Goal: Task Accomplishment & Management: Manage account settings

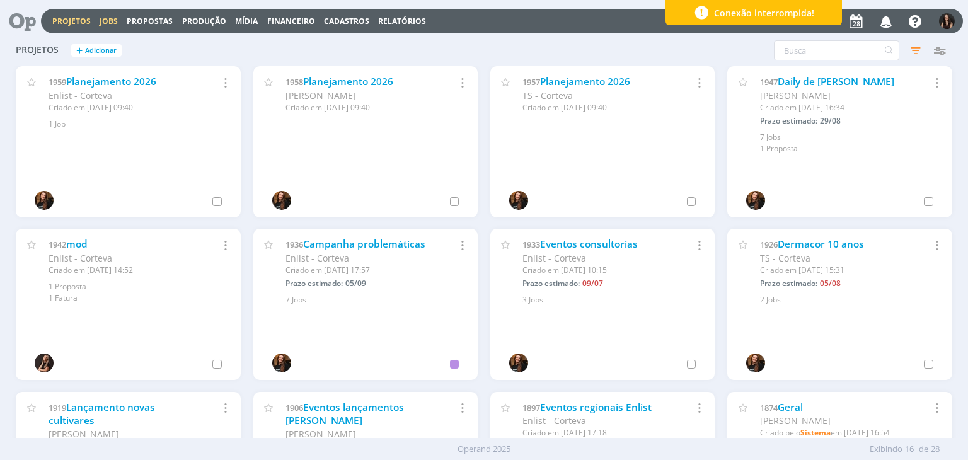
click at [108, 21] on link "Jobs" at bounding box center [109, 21] width 18 height 11
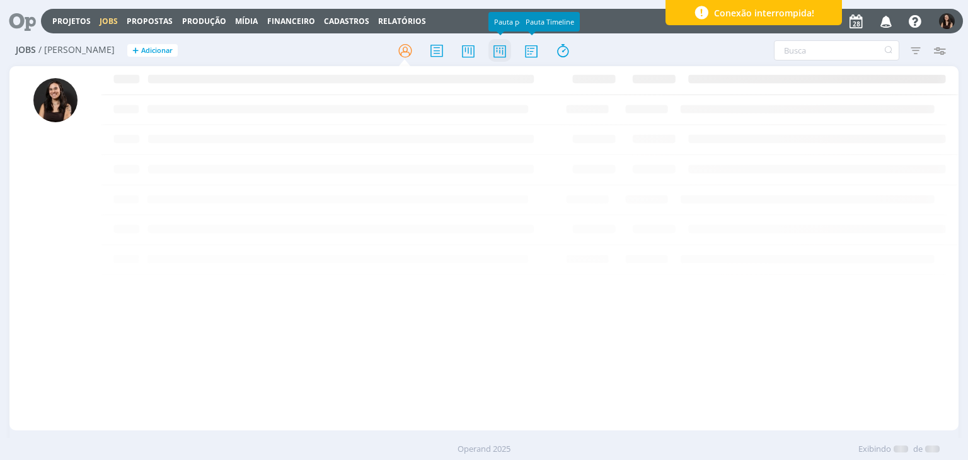
click at [497, 52] on icon at bounding box center [499, 50] width 23 height 25
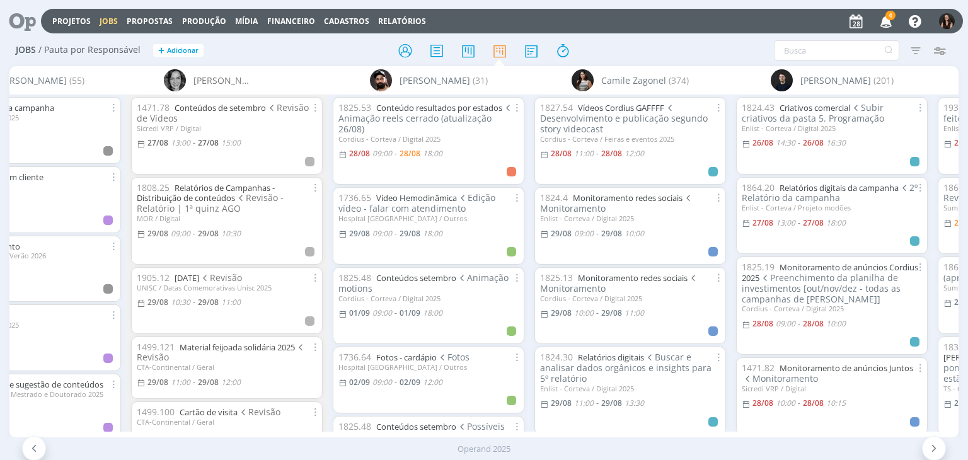
click at [884, 23] on icon "button" at bounding box center [886, 20] width 22 height 21
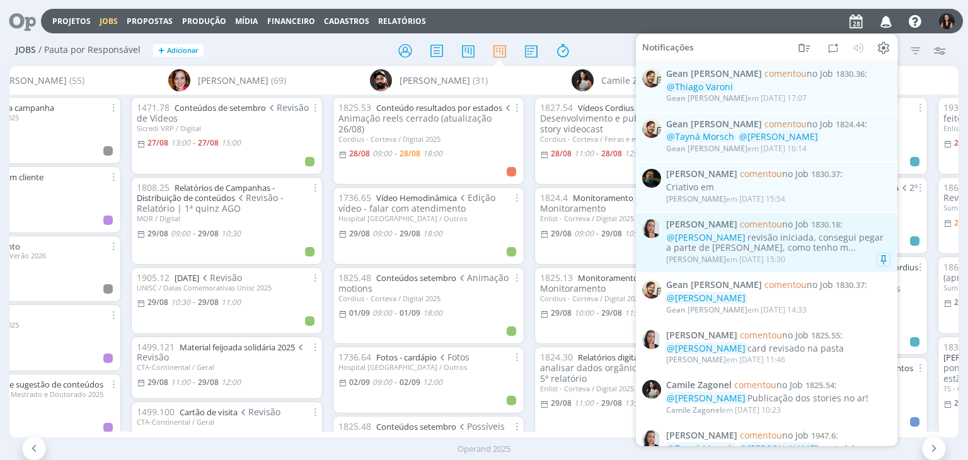
click at [827, 245] on div "@[PERSON_NAME] revisão iniciada, consegui pegar a parte de [PERSON_NAME], como …" at bounding box center [778, 242] width 224 height 21
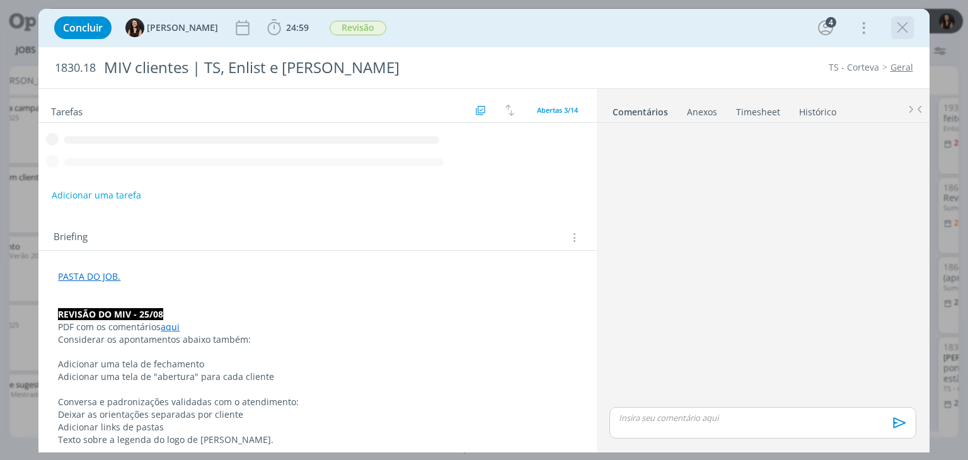
click at [905, 25] on icon "dialog" at bounding box center [902, 27] width 19 height 19
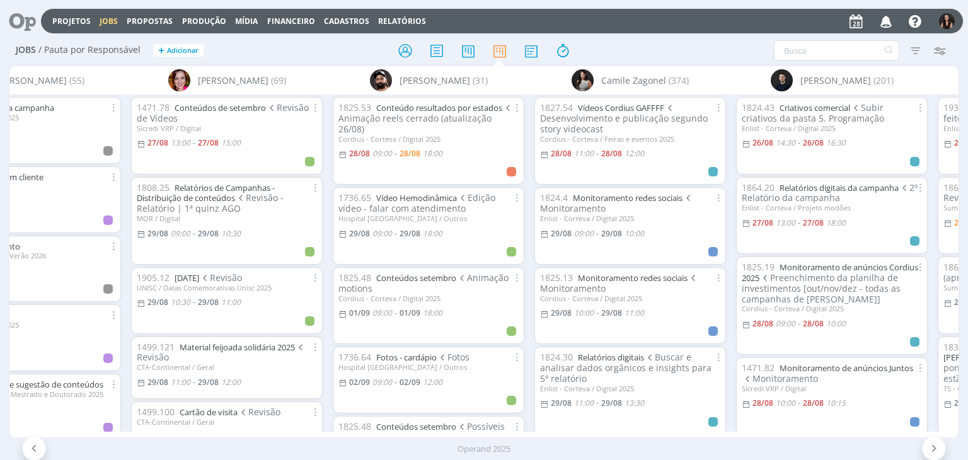
click at [890, 23] on icon "button" at bounding box center [886, 20] width 22 height 21
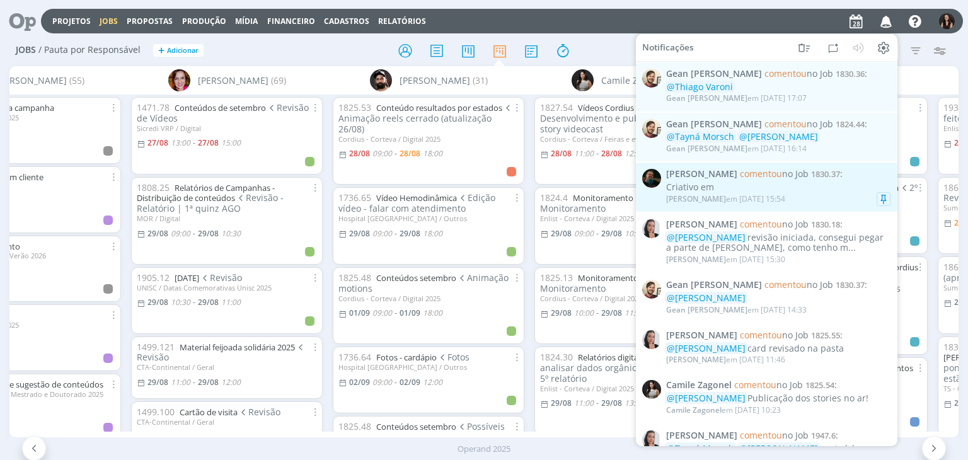
click at [809, 195] on div "[PERSON_NAME] em [DATE] 15:54" at bounding box center [778, 199] width 224 height 13
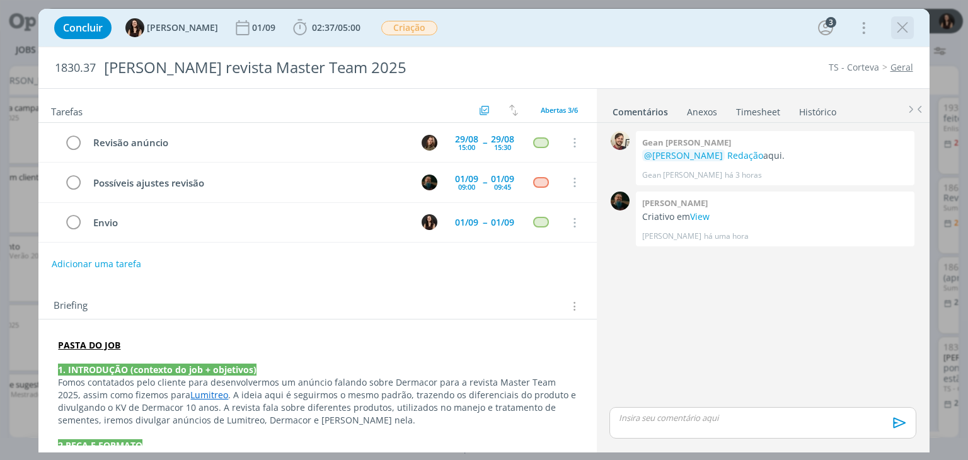
click at [909, 28] on icon "dialog" at bounding box center [902, 27] width 19 height 19
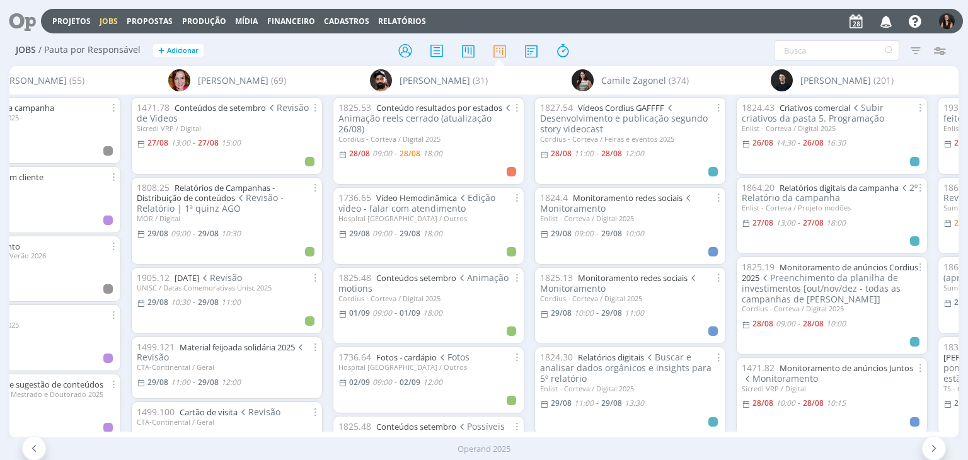
click at [890, 16] on icon "button" at bounding box center [886, 20] width 22 height 21
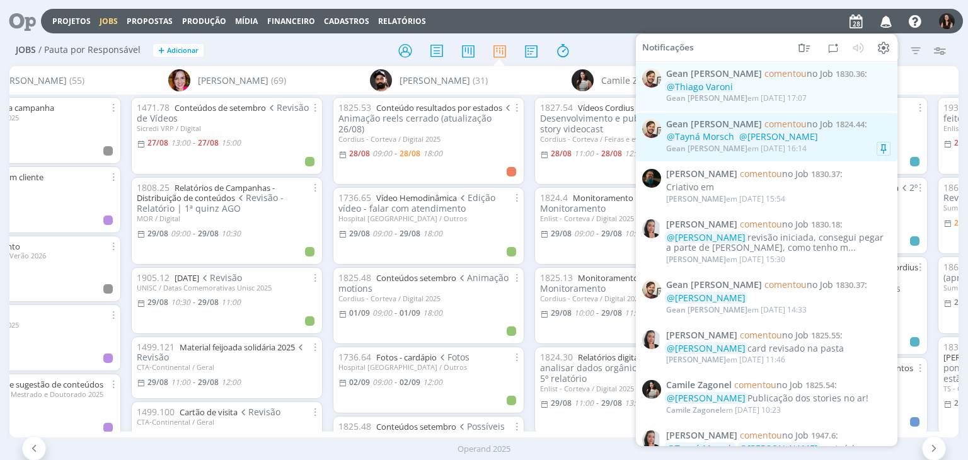
click at [836, 129] on span "1824.44" at bounding box center [850, 123] width 29 height 11
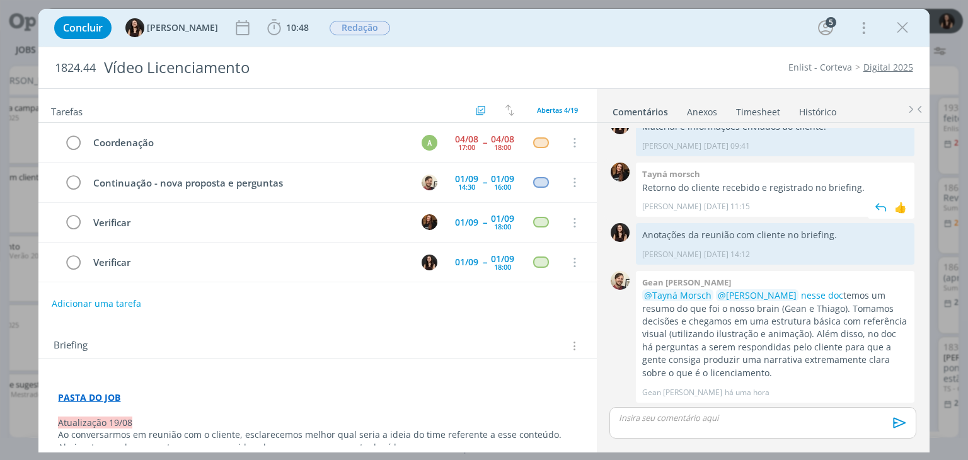
scroll to position [239, 0]
click at [900, 32] on icon "dialog" at bounding box center [902, 27] width 19 height 19
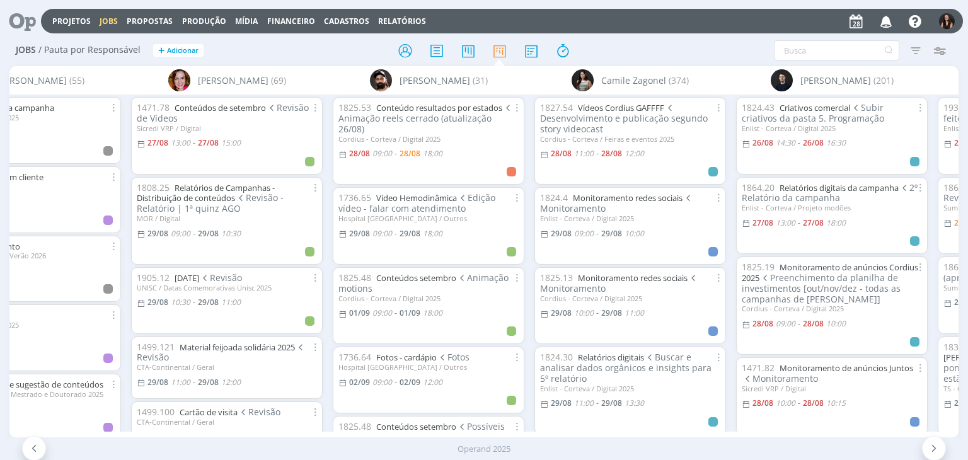
click at [880, 21] on div at bounding box center [484, 230] width 968 height 460
click at [884, 21] on icon "button" at bounding box center [886, 20] width 22 height 21
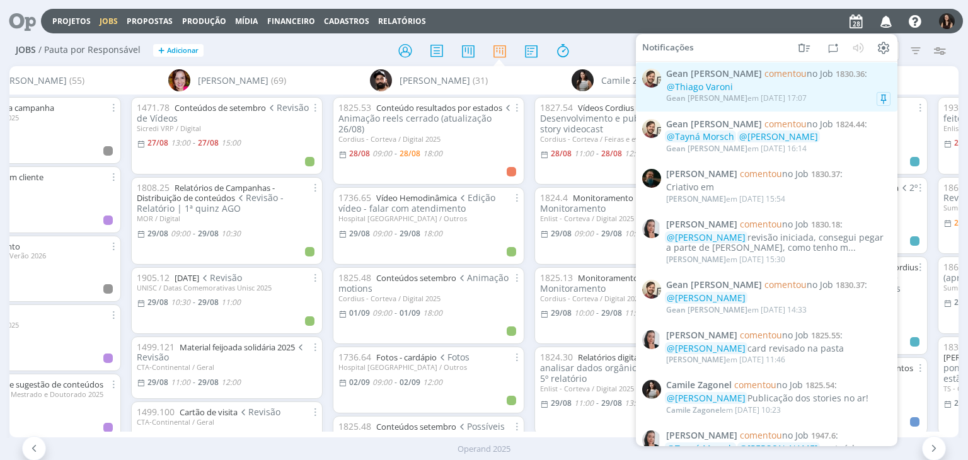
click at [827, 91] on div "@Thiago Varoni" at bounding box center [778, 87] width 224 height 11
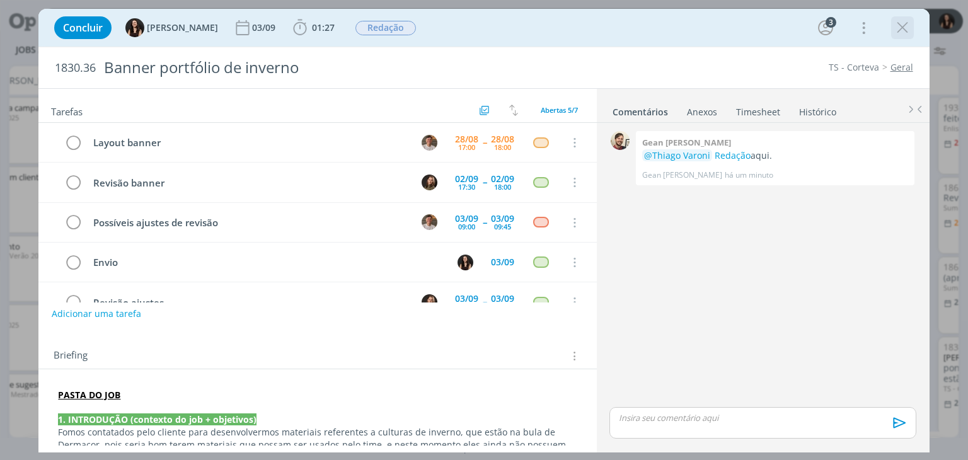
click at [899, 21] on icon "dialog" at bounding box center [902, 27] width 19 height 19
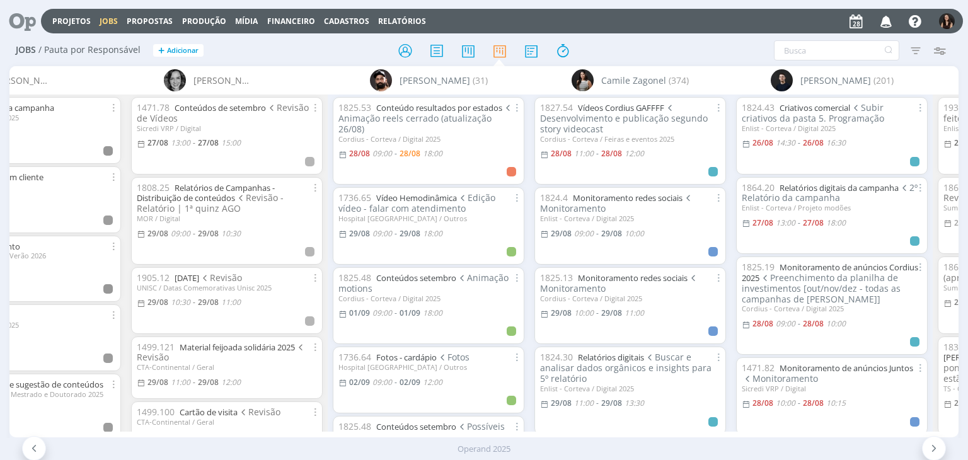
click at [27, 16] on icon at bounding box center [18, 21] width 26 height 25
click at [26, 20] on icon at bounding box center [18, 21] width 26 height 25
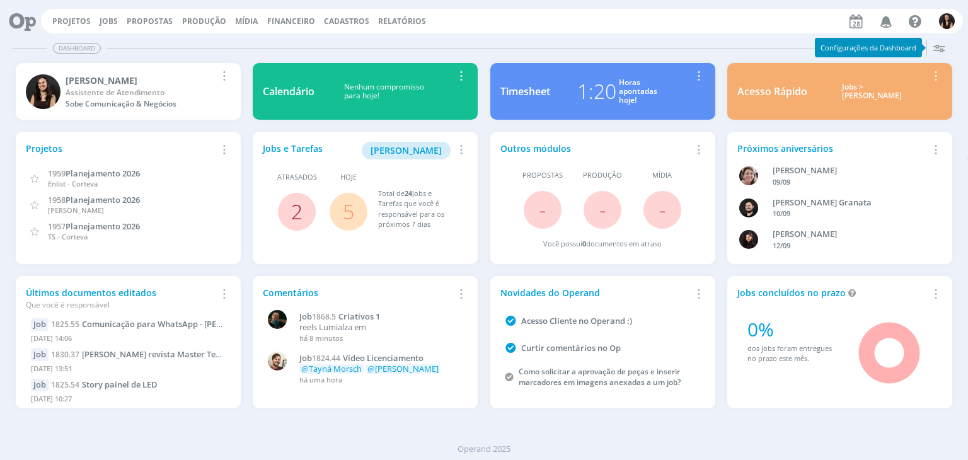
click at [299, 210] on link "2" at bounding box center [296, 211] width 11 height 27
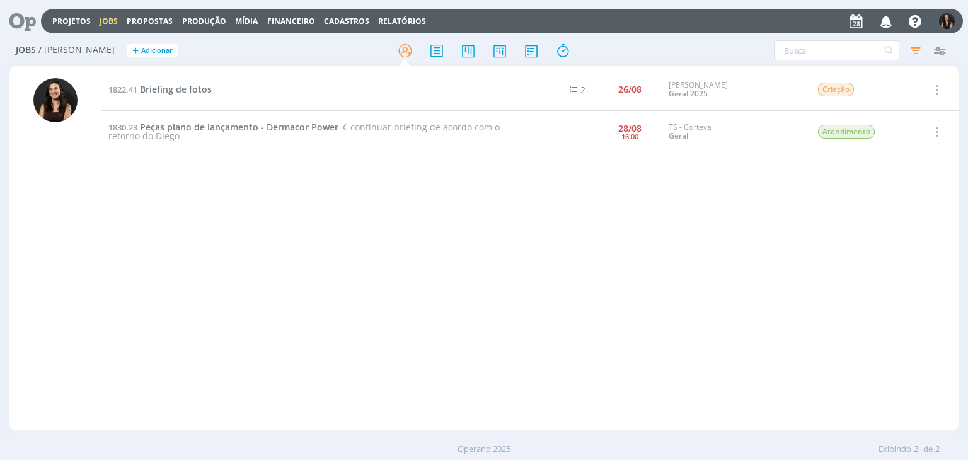
click at [195, 226] on div "1822.41 Briefing de fotos 2 26/08 Cordius - Corteva Geral 2025 Criação Selecion…" at bounding box center [529, 248] width 857 height 359
click at [17, 23] on icon at bounding box center [18, 21] width 26 height 25
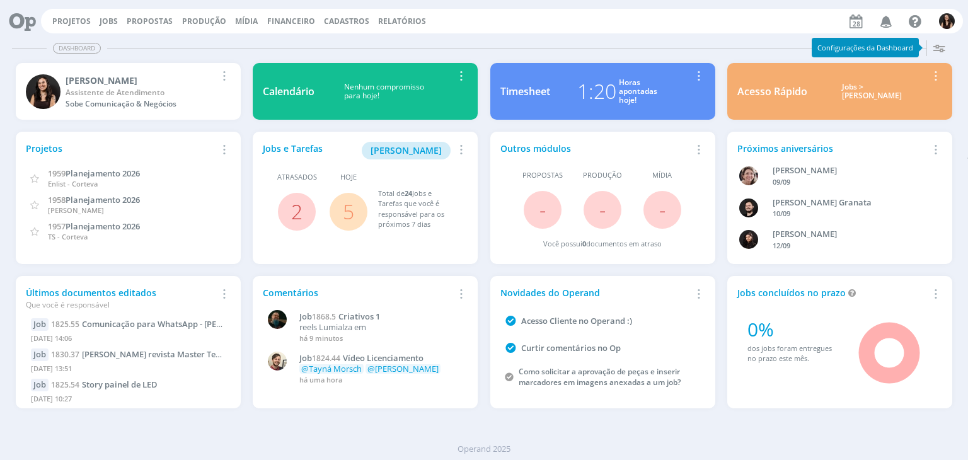
click at [351, 207] on link "5" at bounding box center [348, 211] width 11 height 27
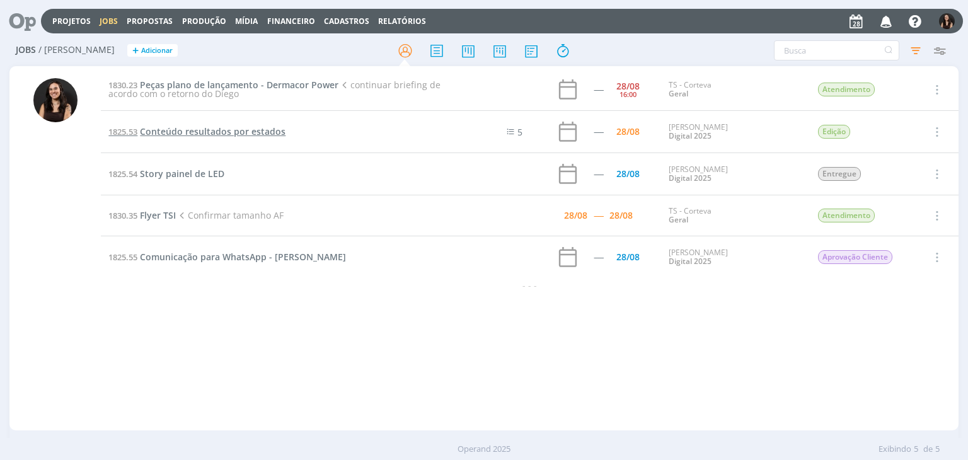
click at [216, 133] on span "Conteúdo resultados por estados" at bounding box center [213, 131] width 146 height 12
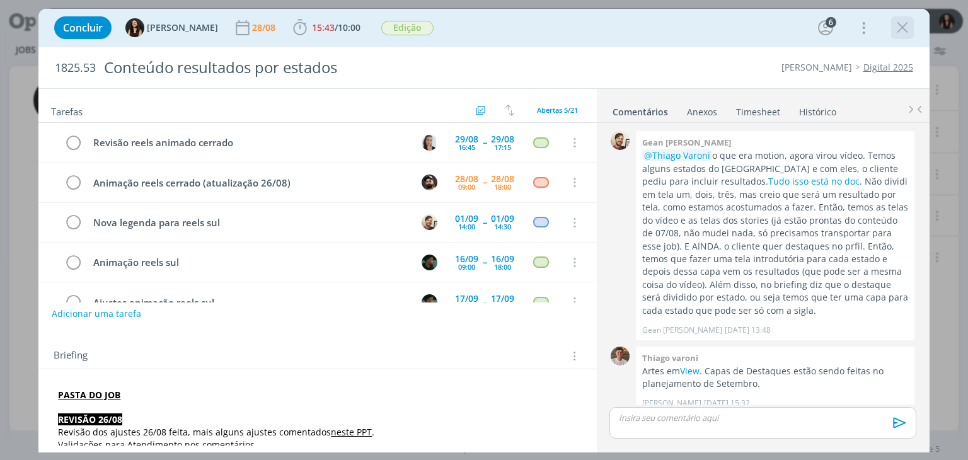
scroll to position [853, 0]
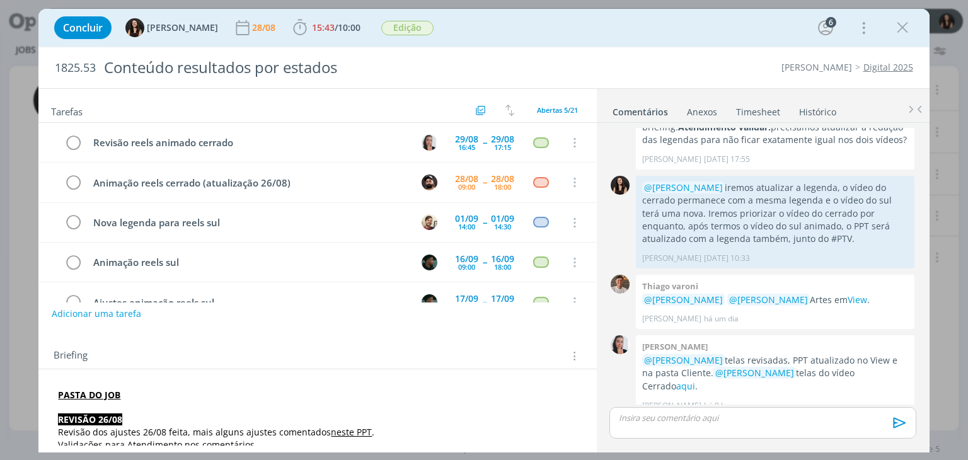
click at [893, 30] on icon "dialog" at bounding box center [902, 27] width 19 height 19
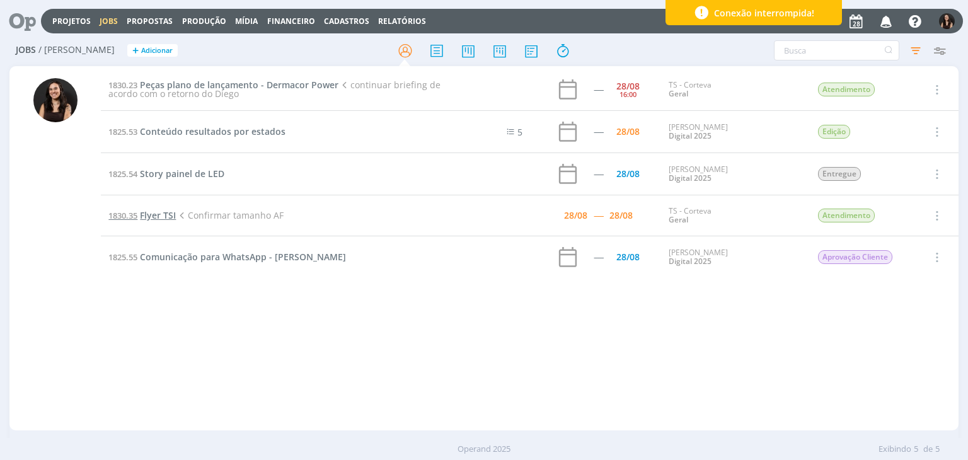
click at [164, 213] on span "Flyer TSI" at bounding box center [158, 215] width 36 height 12
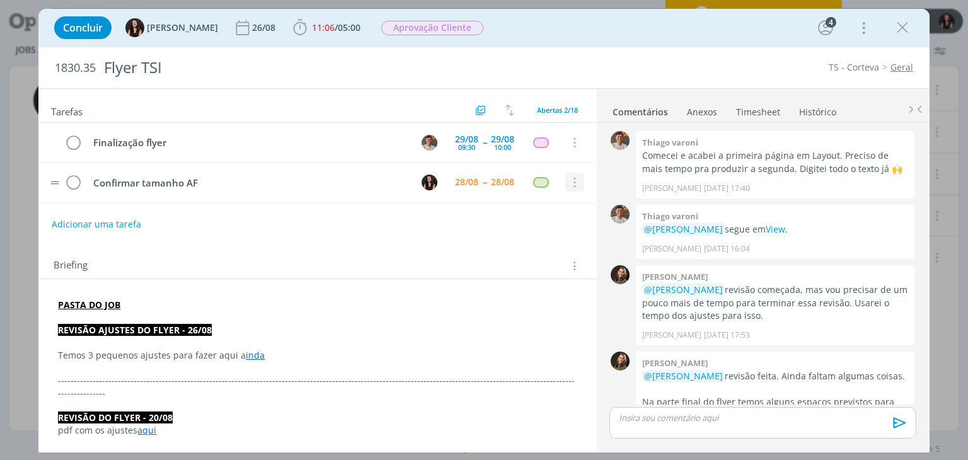
scroll to position [625, 0]
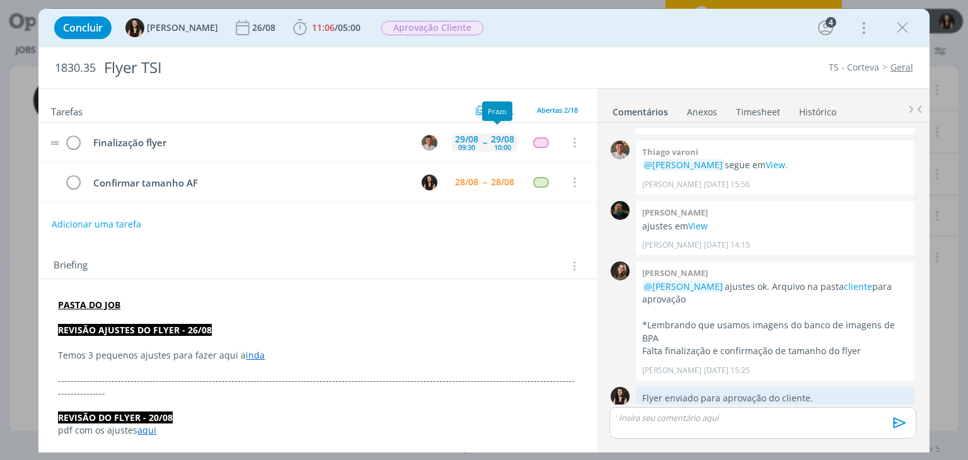
click at [494, 144] on div "10:00" at bounding box center [502, 147] width 17 height 7
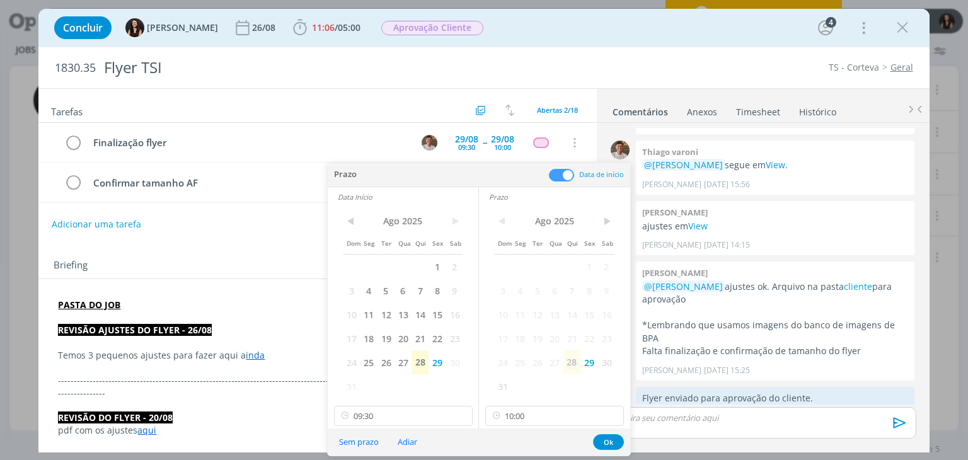
click at [352, 434] on button "Sem prazo" at bounding box center [359, 442] width 56 height 17
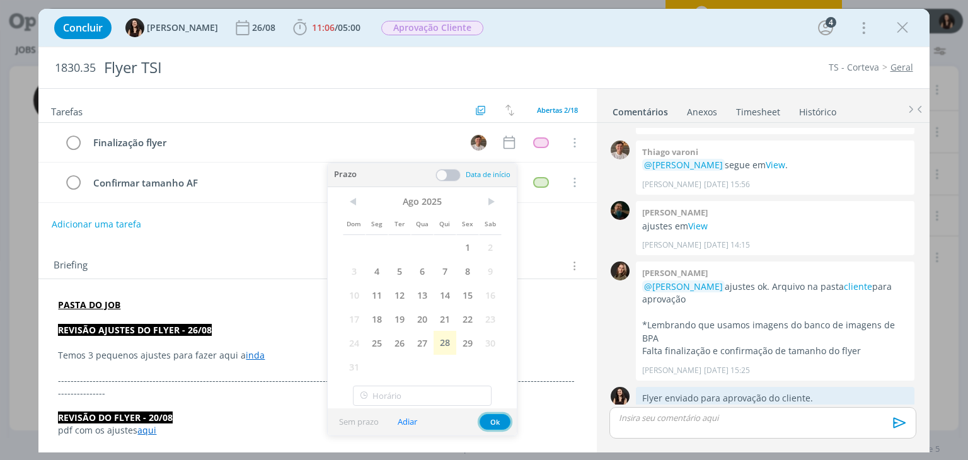
click at [489, 418] on button "Ok" at bounding box center [495, 422] width 31 height 16
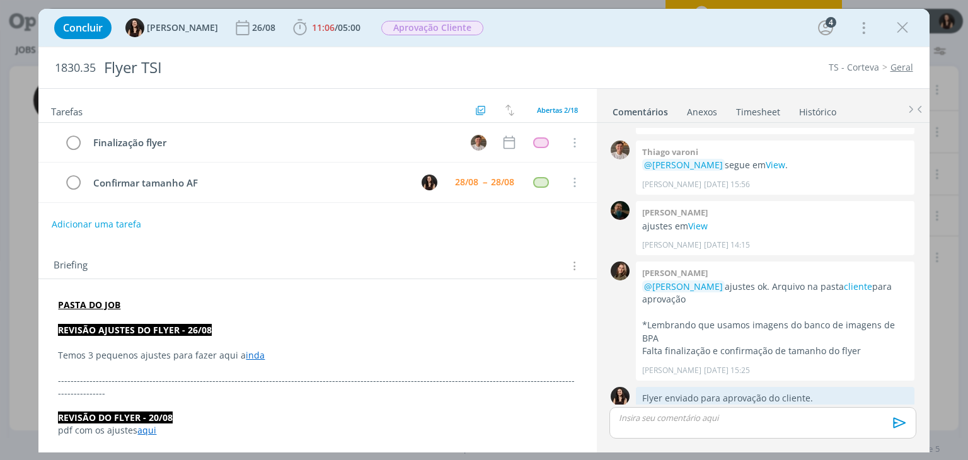
drag, startPoint x: 902, startPoint y: 29, endPoint x: 655, endPoint y: 222, distance: 312.9
click at [902, 28] on icon "dialog" at bounding box center [902, 27] width 19 height 19
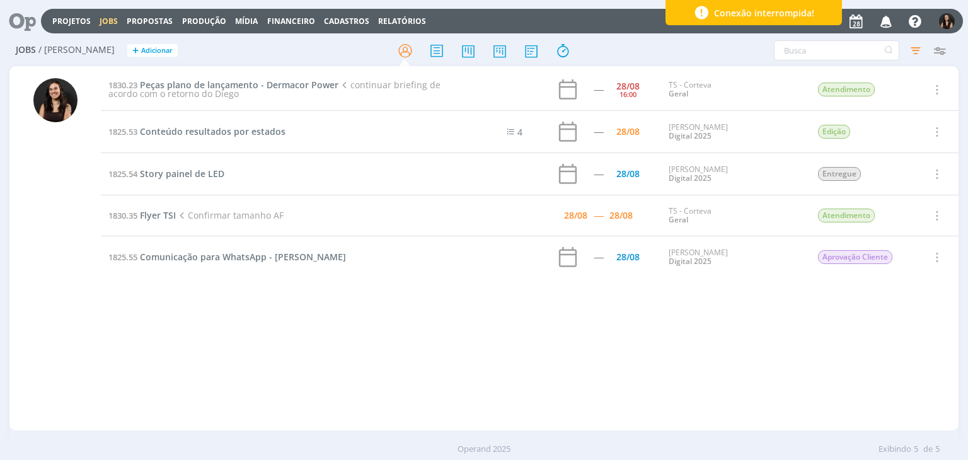
drag, startPoint x: 790, startPoint y: 372, endPoint x: 781, endPoint y: 374, distance: 8.9
click at [787, 389] on div "1830.23 Peças plano de lançamento - Dermacor Power continuar briefing de acordo…" at bounding box center [529, 248] width 857 height 359
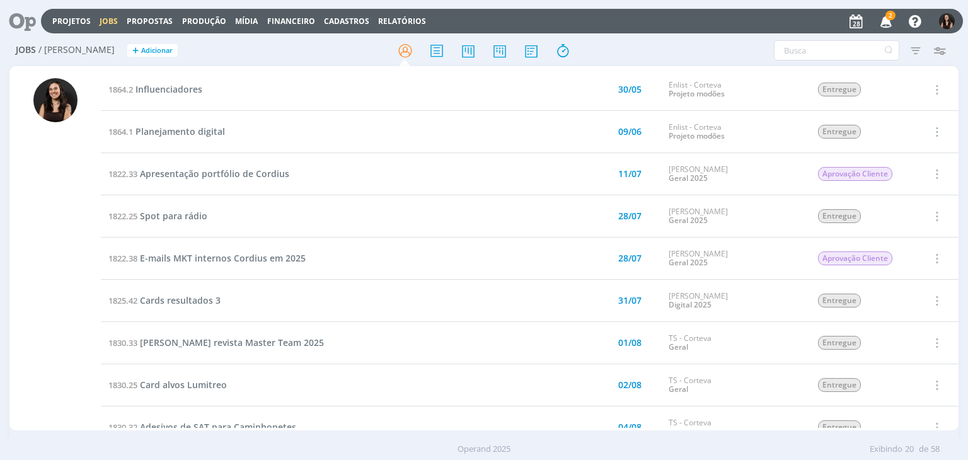
click at [884, 18] on icon "button" at bounding box center [886, 20] width 22 height 21
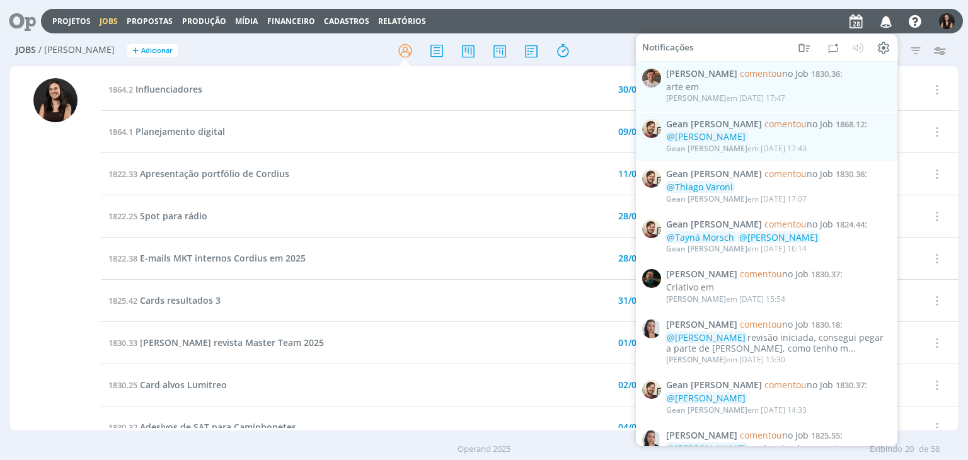
click at [699, 22] on div "Projetos Jobs Propostas Produção Mídia Financeiro Cadastros Relatórios Notifica…" at bounding box center [502, 21] width 922 height 25
